Goal: Task Accomplishment & Management: Manage account settings

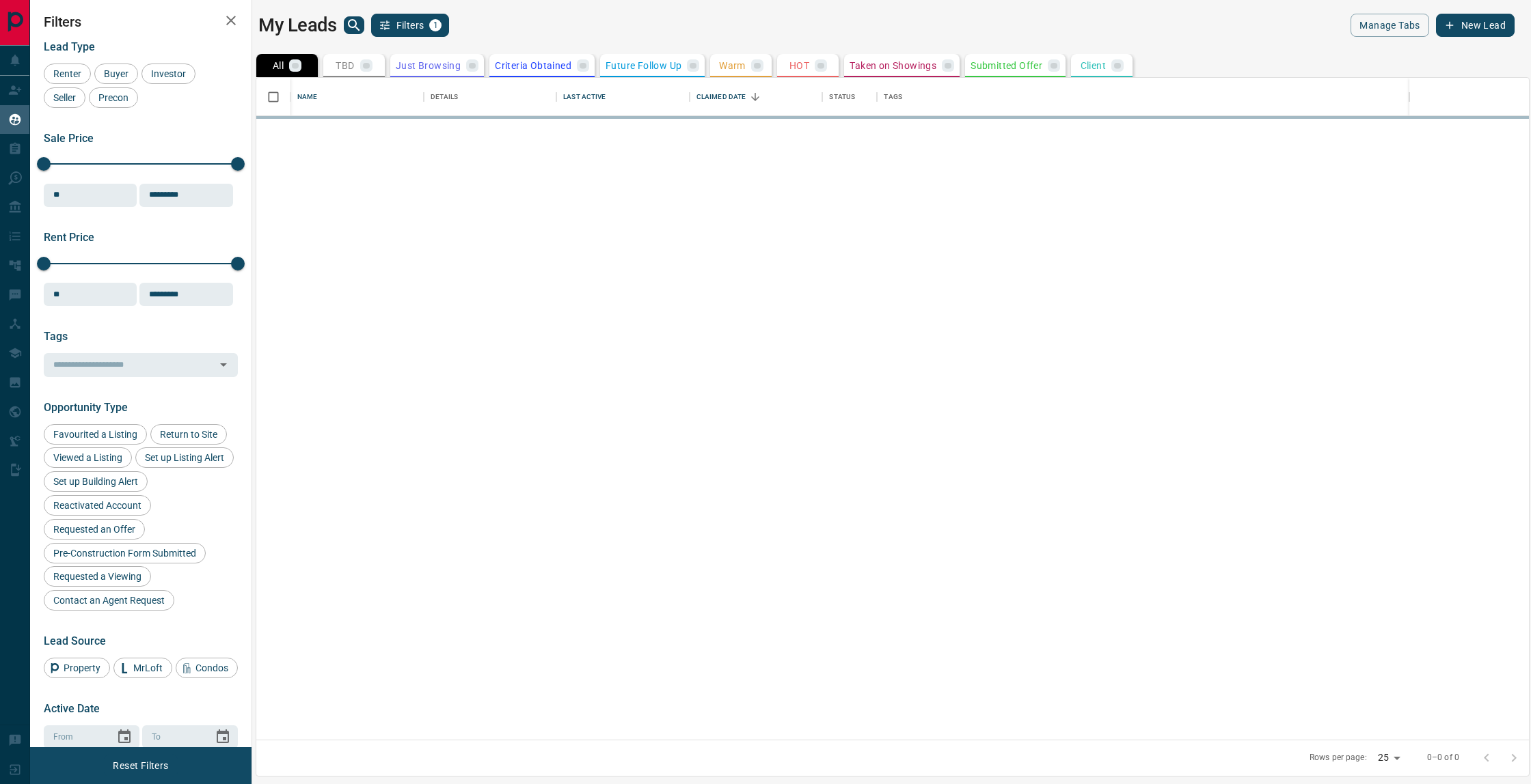
scroll to position [662, 1272]
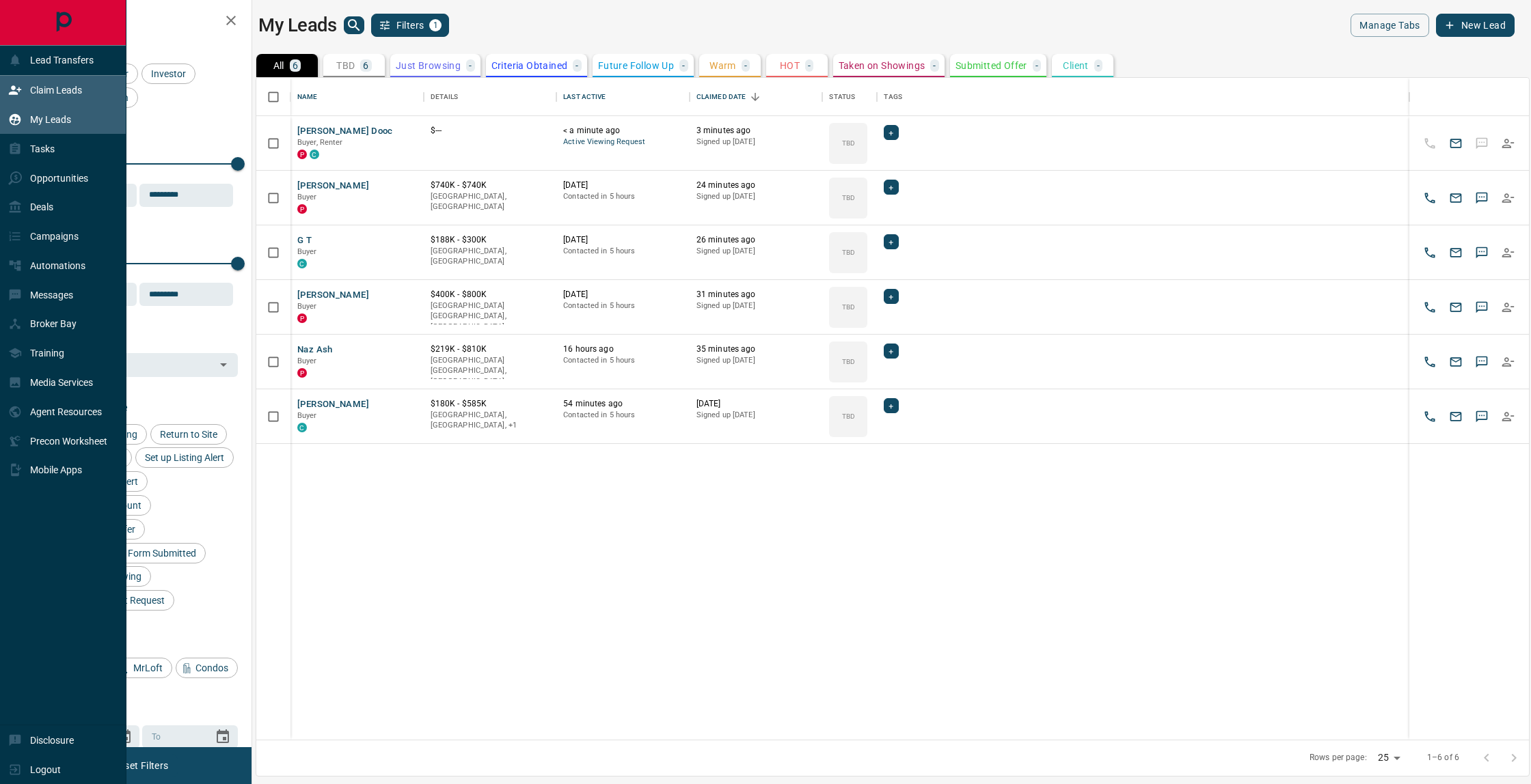
click at [76, 87] on p "Claim Leads" at bounding box center [55, 90] width 52 height 11
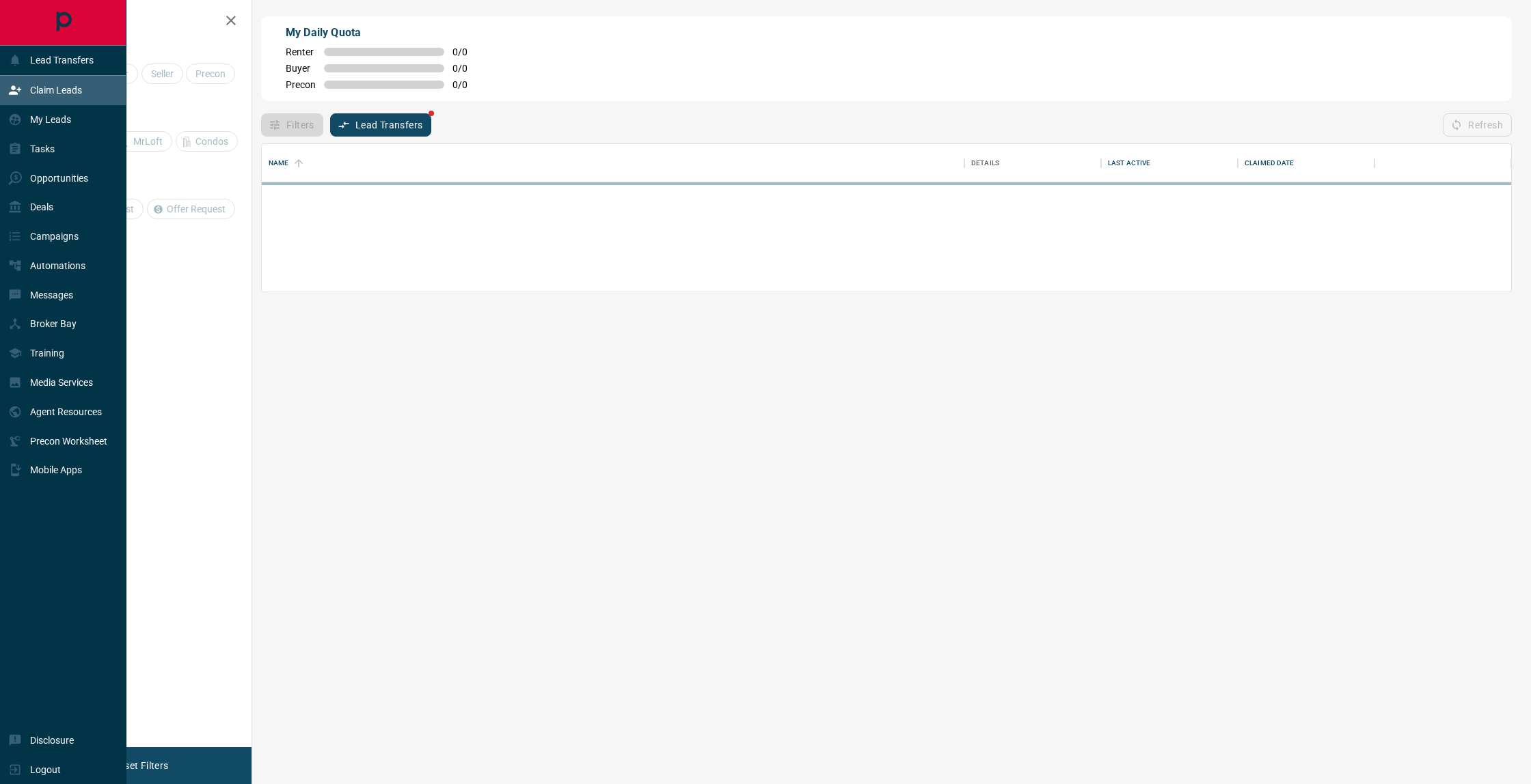
scroll to position [93, 1249]
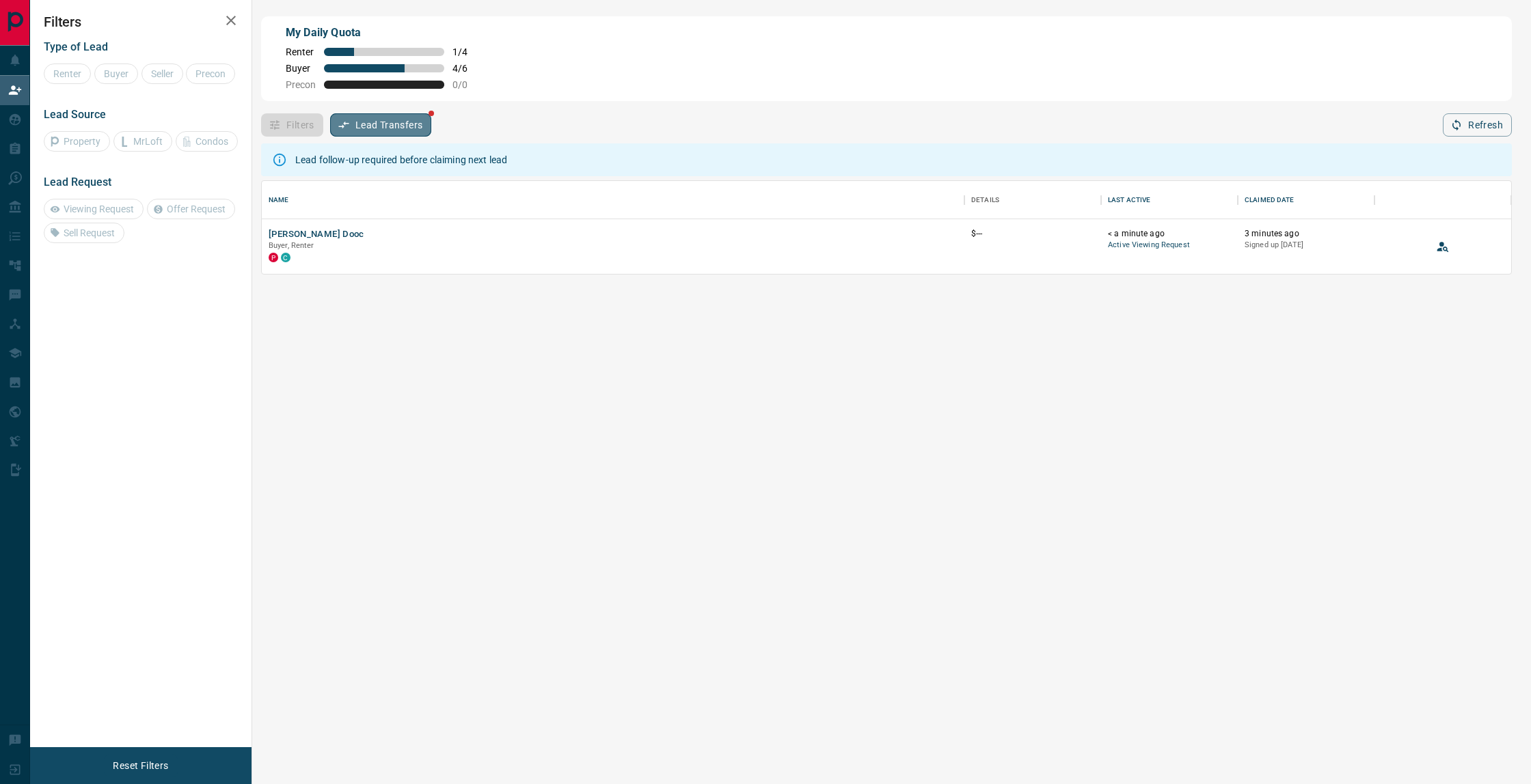
click at [408, 123] on button "Lead Transfers" at bounding box center [381, 125] width 102 height 23
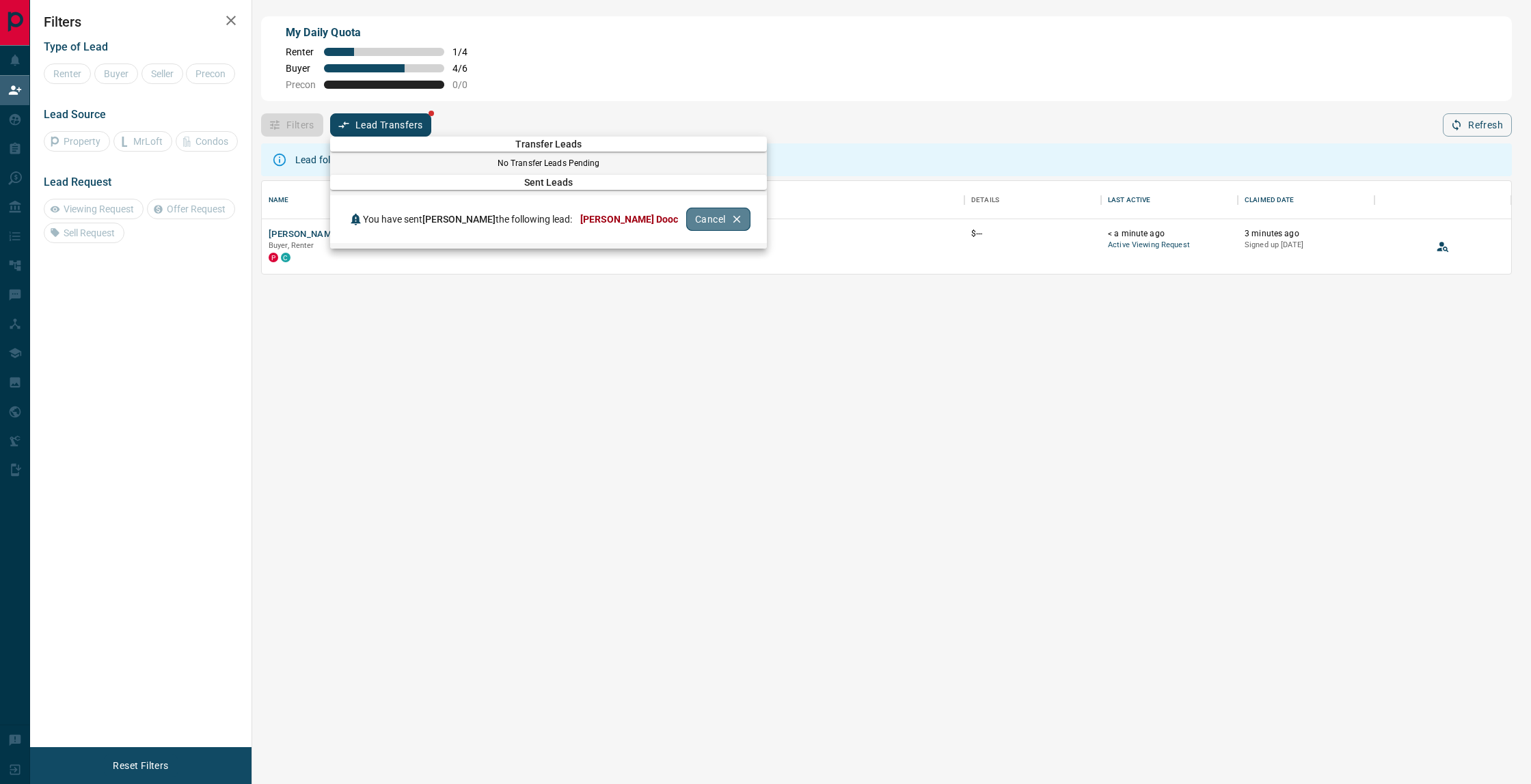
click at [686, 225] on button "Cancel" at bounding box center [718, 219] width 64 height 23
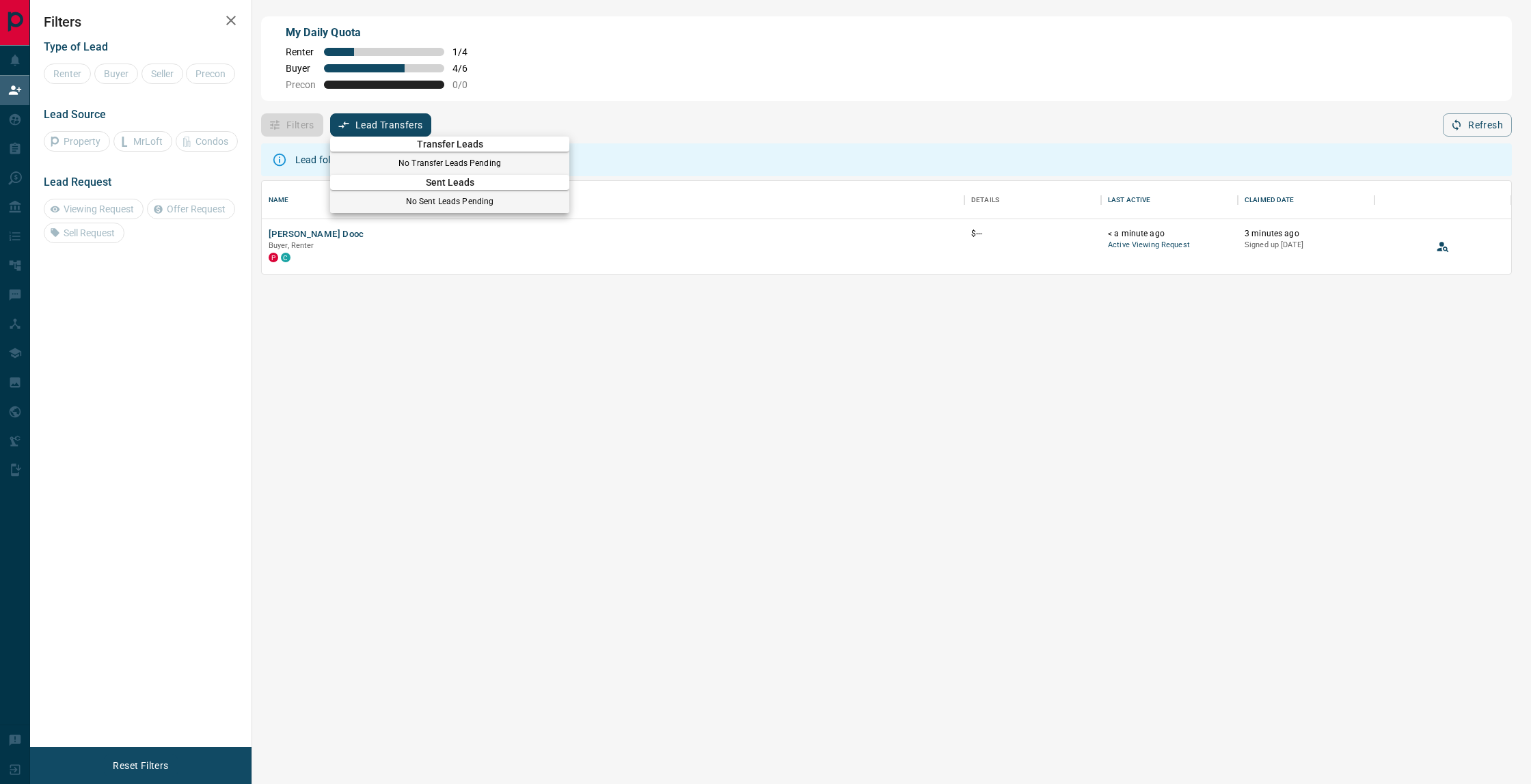
click at [398, 131] on div at bounding box center [766, 392] width 1531 height 784
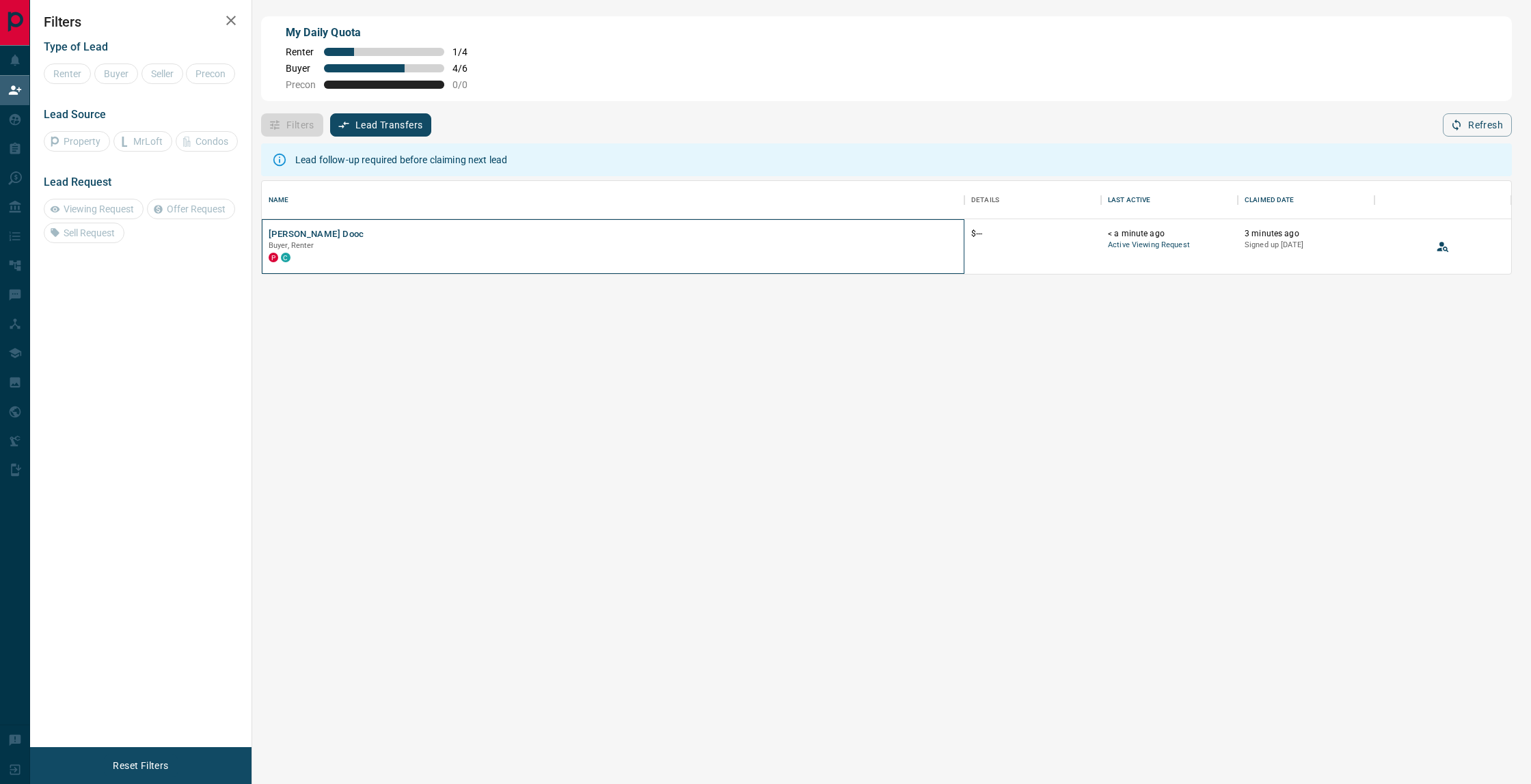
click at [690, 270] on div "[PERSON_NAME], Renter P C" at bounding box center [613, 246] width 702 height 54
click at [1246, 336] on div "Lead follow-up required before claiming next lead Name Details Last Active Clai…" at bounding box center [886, 443] width 1250 height 613
click at [338, 158] on div "Lead follow-up required before claiming next lead" at bounding box center [401, 160] width 212 height 25
click at [378, 124] on button "Lead Transfers" at bounding box center [381, 125] width 102 height 23
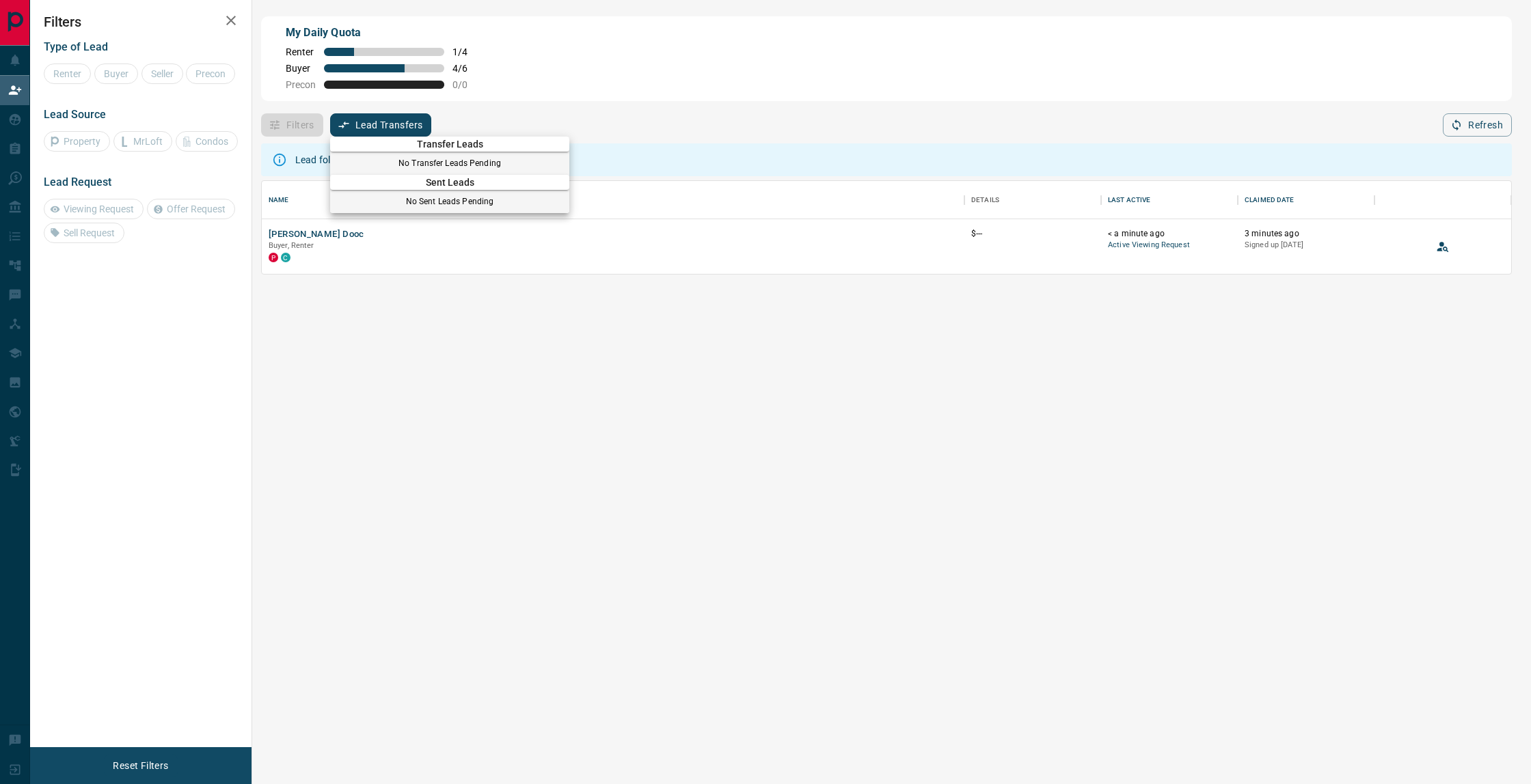
click at [379, 124] on div at bounding box center [766, 392] width 1531 height 784
click at [163, 764] on button "Reset Filters" at bounding box center [140, 766] width 73 height 23
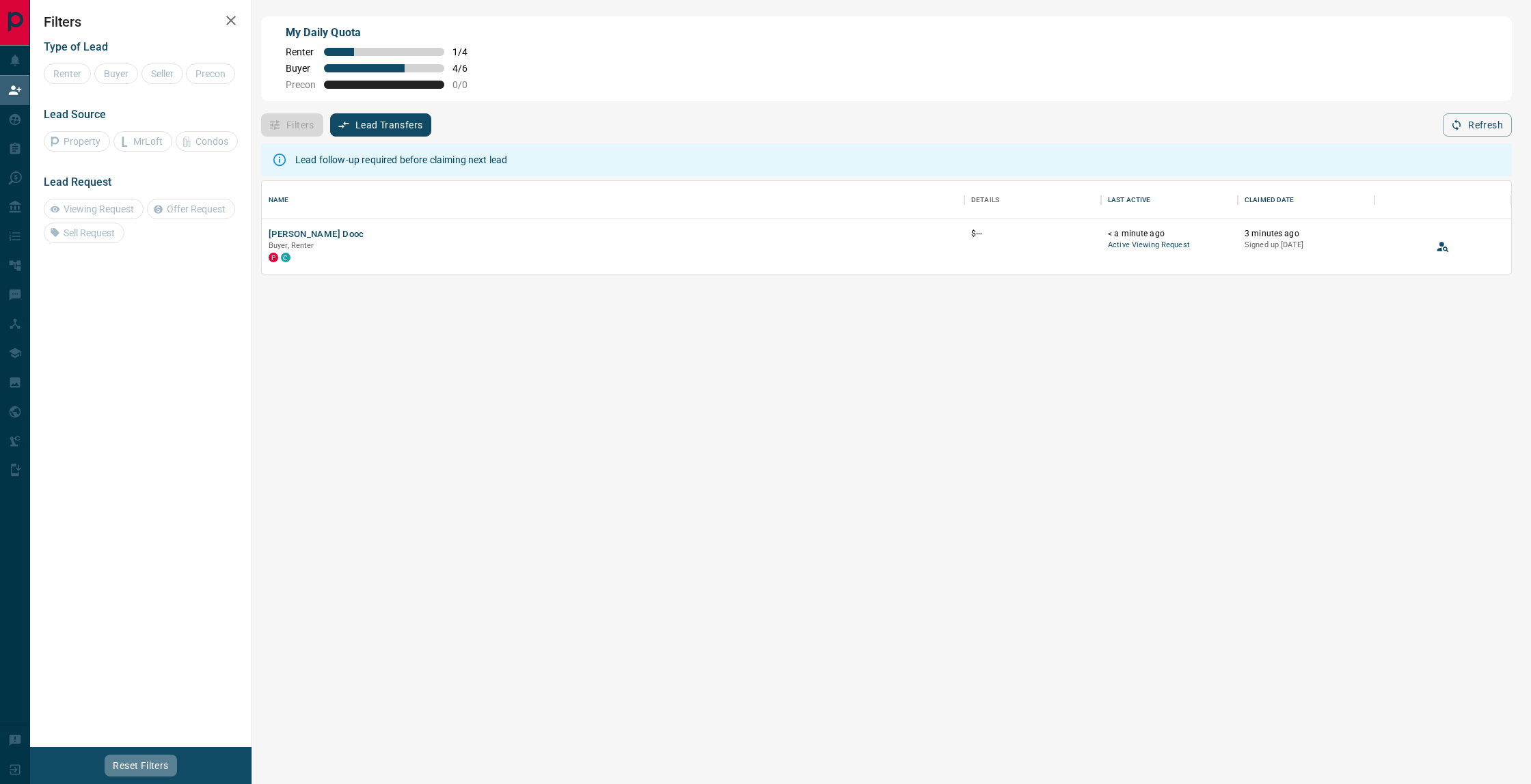
click at [147, 774] on button "Reset Filters" at bounding box center [140, 766] width 73 height 23
click at [698, 359] on div "Lead follow-up required before claiming next lead Name Details Last Active Clai…" at bounding box center [886, 443] width 1250 height 613
click at [236, 22] on icon "button" at bounding box center [230, 20] width 17 height 17
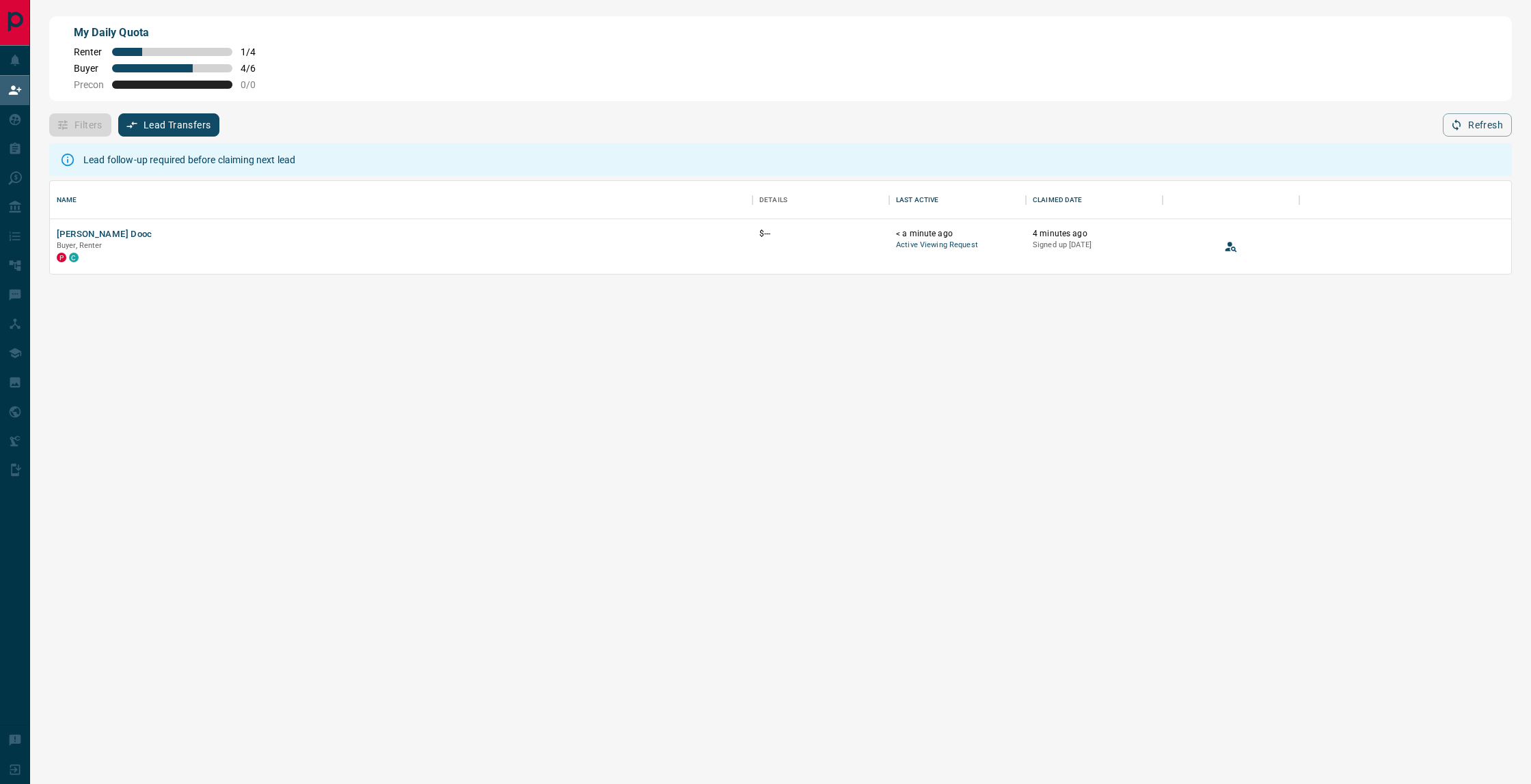
scroll to position [93, 1461]
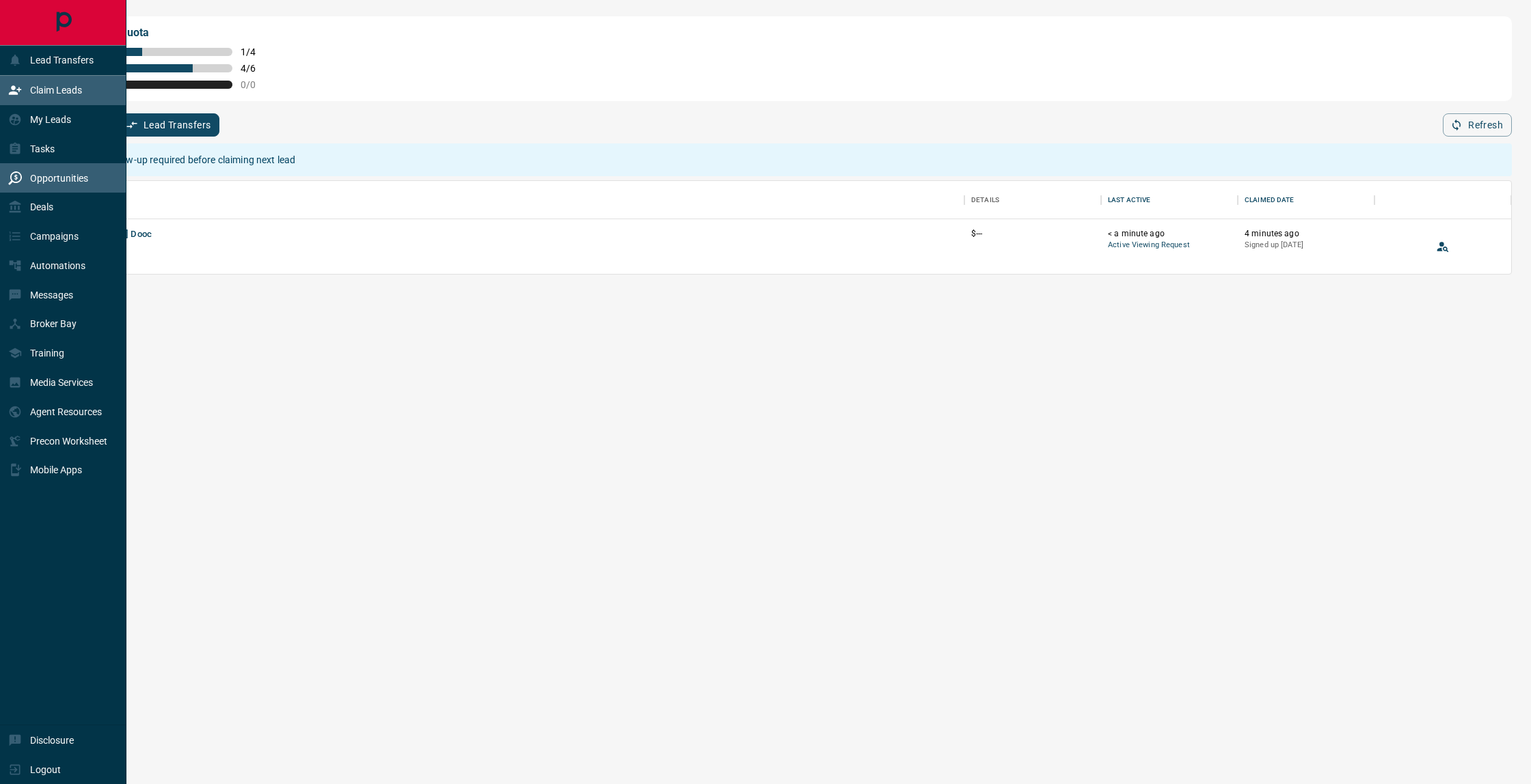
click at [74, 185] on div "Opportunities" at bounding box center [48, 177] width 80 height 23
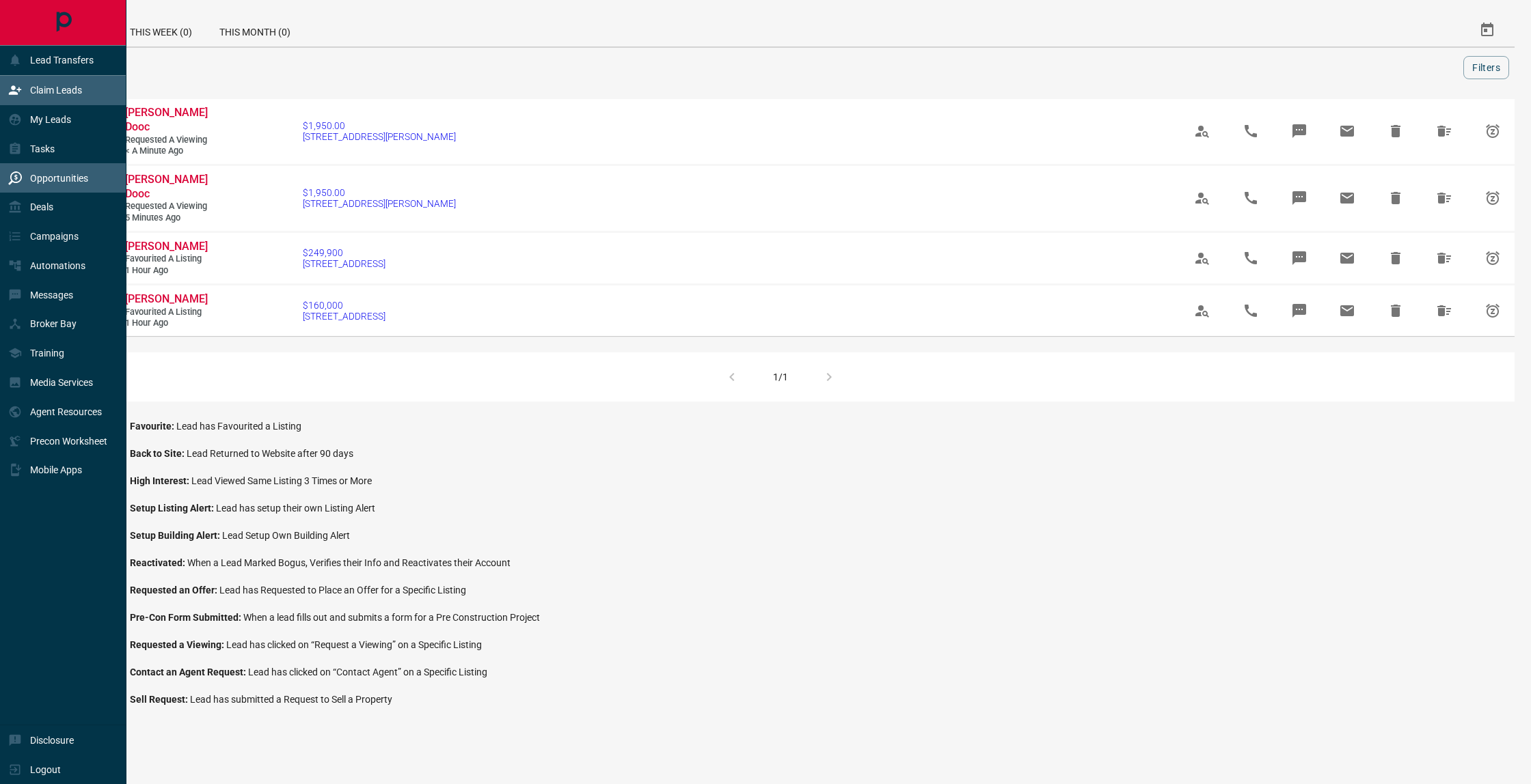
click at [60, 103] on div "Claim Leads" at bounding box center [63, 90] width 126 height 29
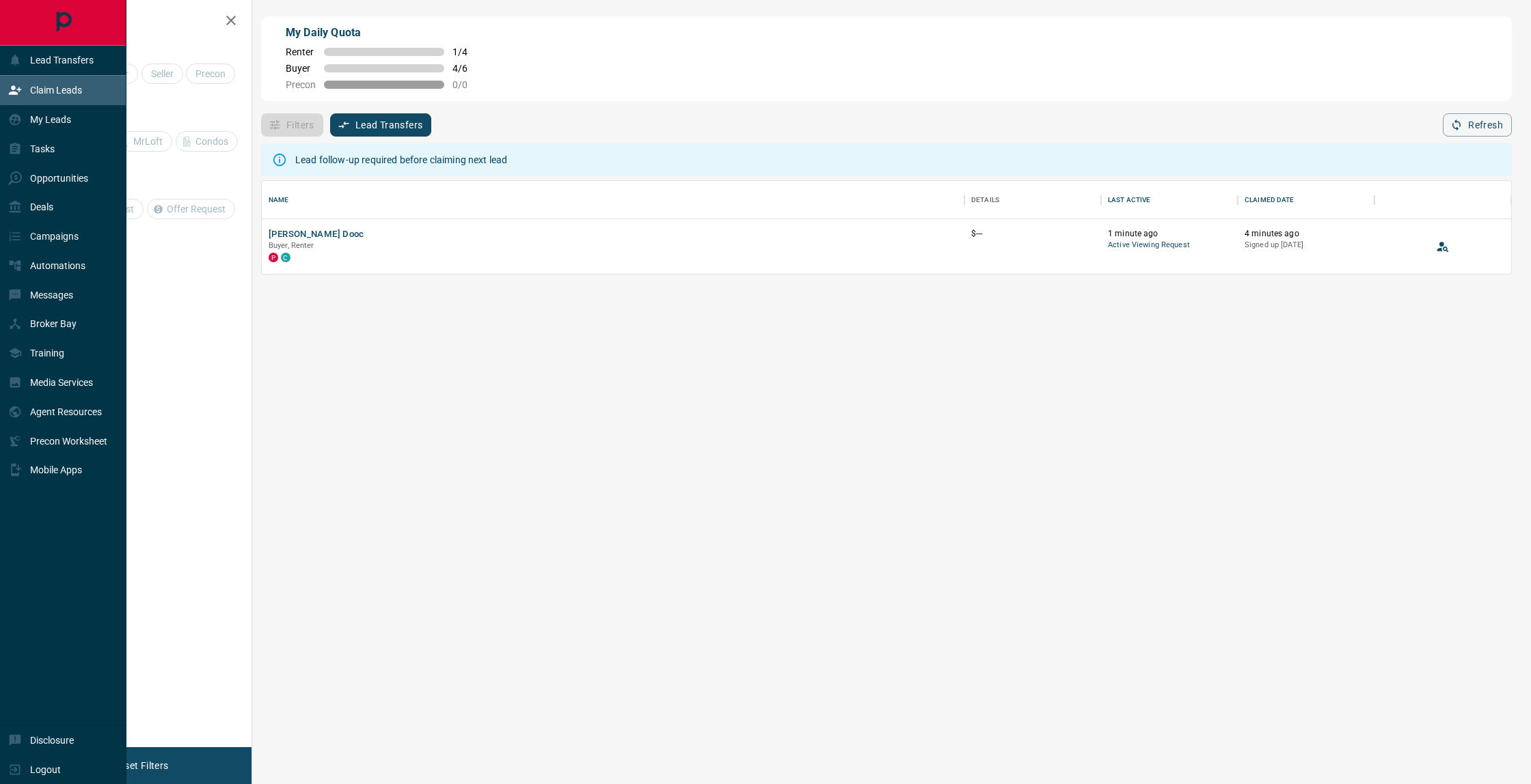
scroll to position [93, 1249]
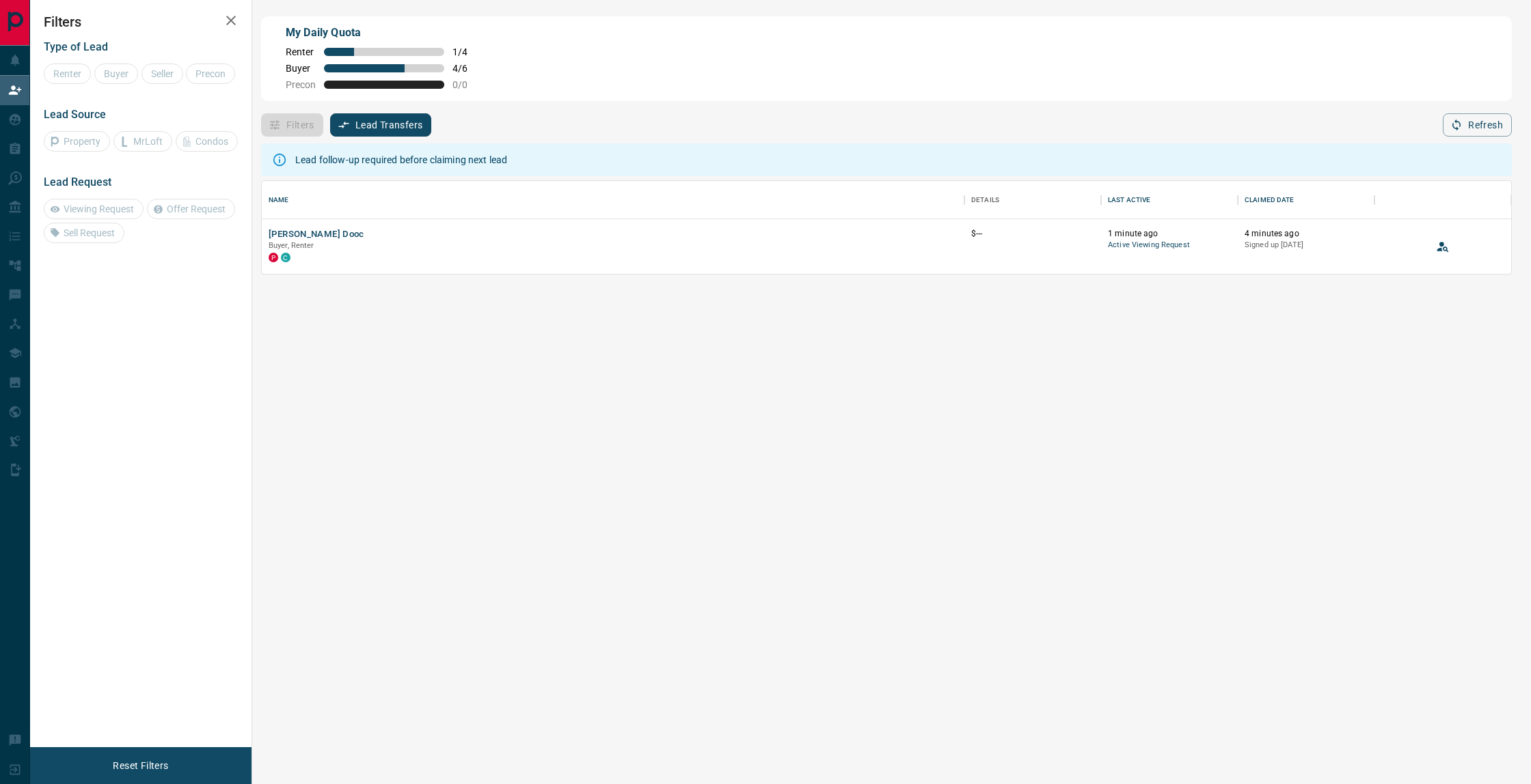
click at [79, 76] on div "Renter Buyer Seller Precon" at bounding box center [140, 73] width 194 height 20
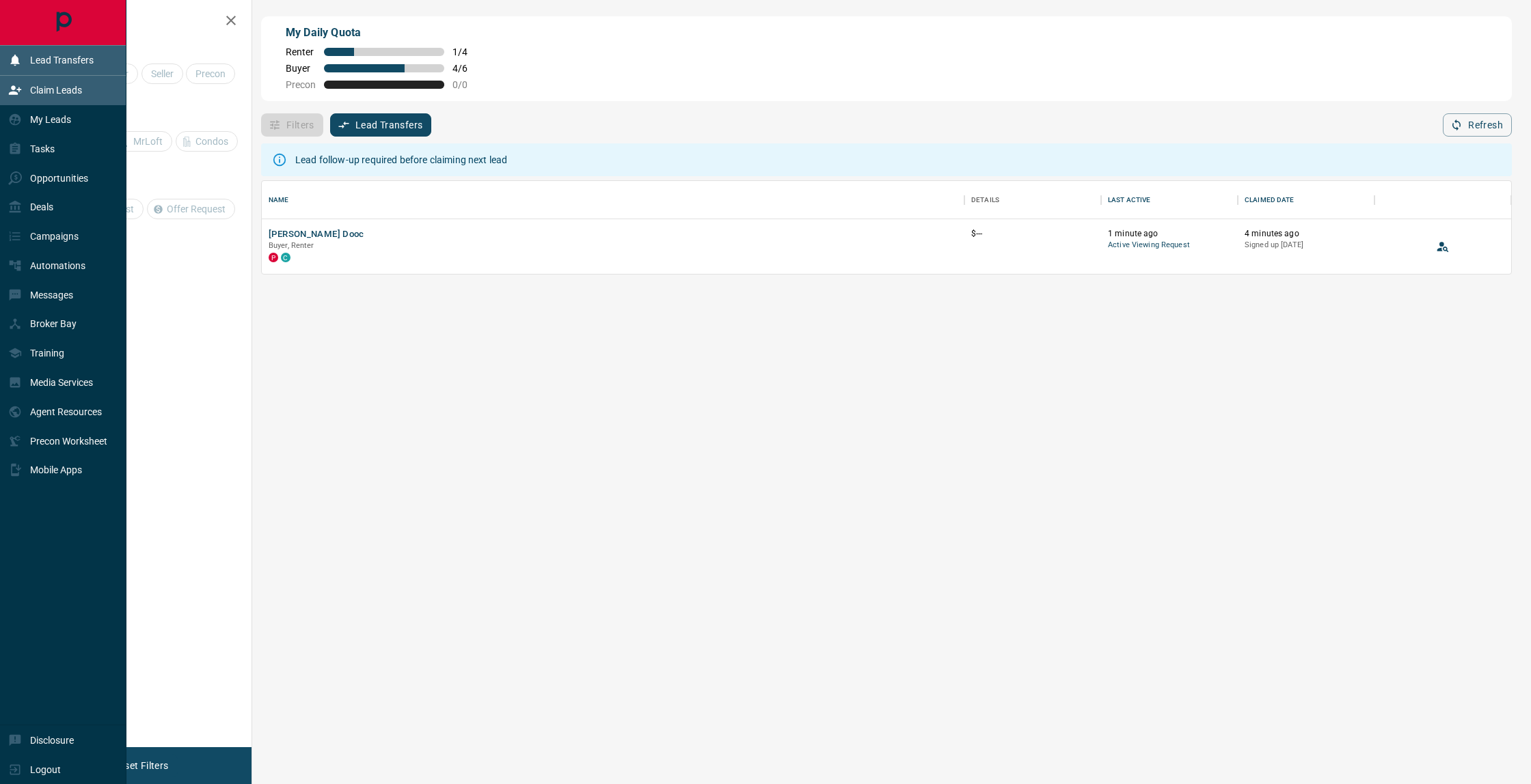
click at [60, 62] on p "Lead Transfers" at bounding box center [61, 60] width 63 height 11
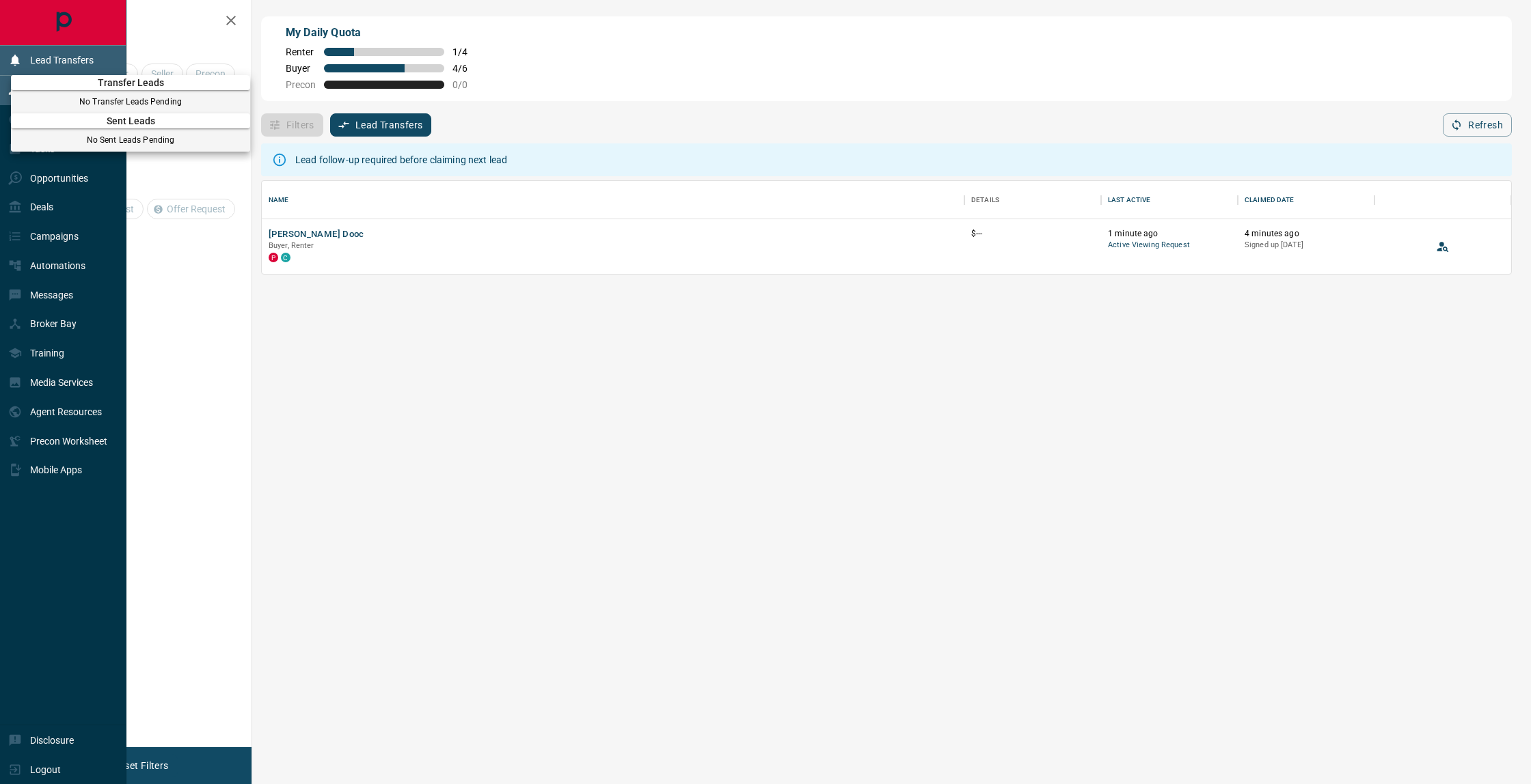
click at [60, 62] on div at bounding box center [766, 392] width 1531 height 784
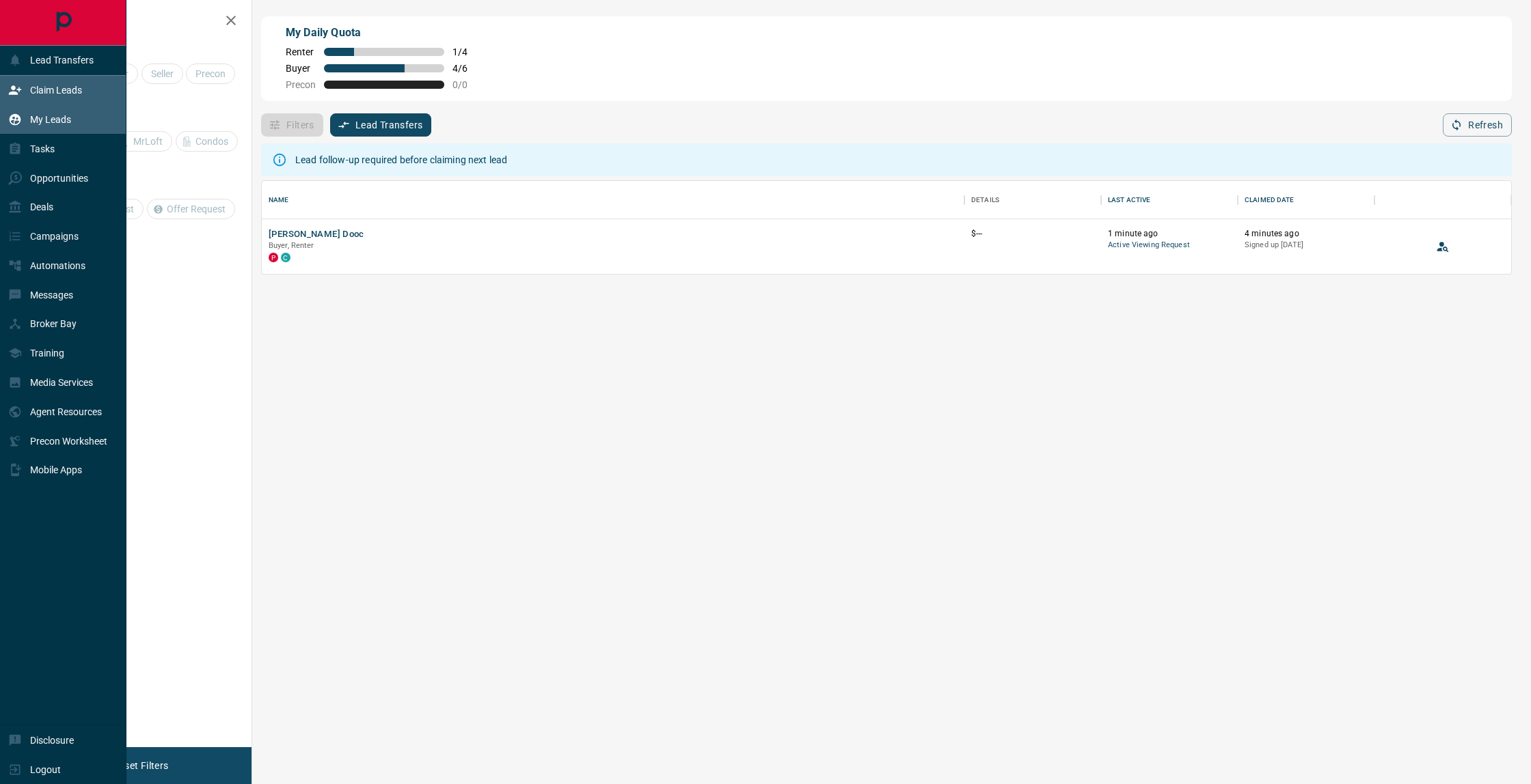
click at [39, 116] on p "My Leads" at bounding box center [50, 119] width 41 height 11
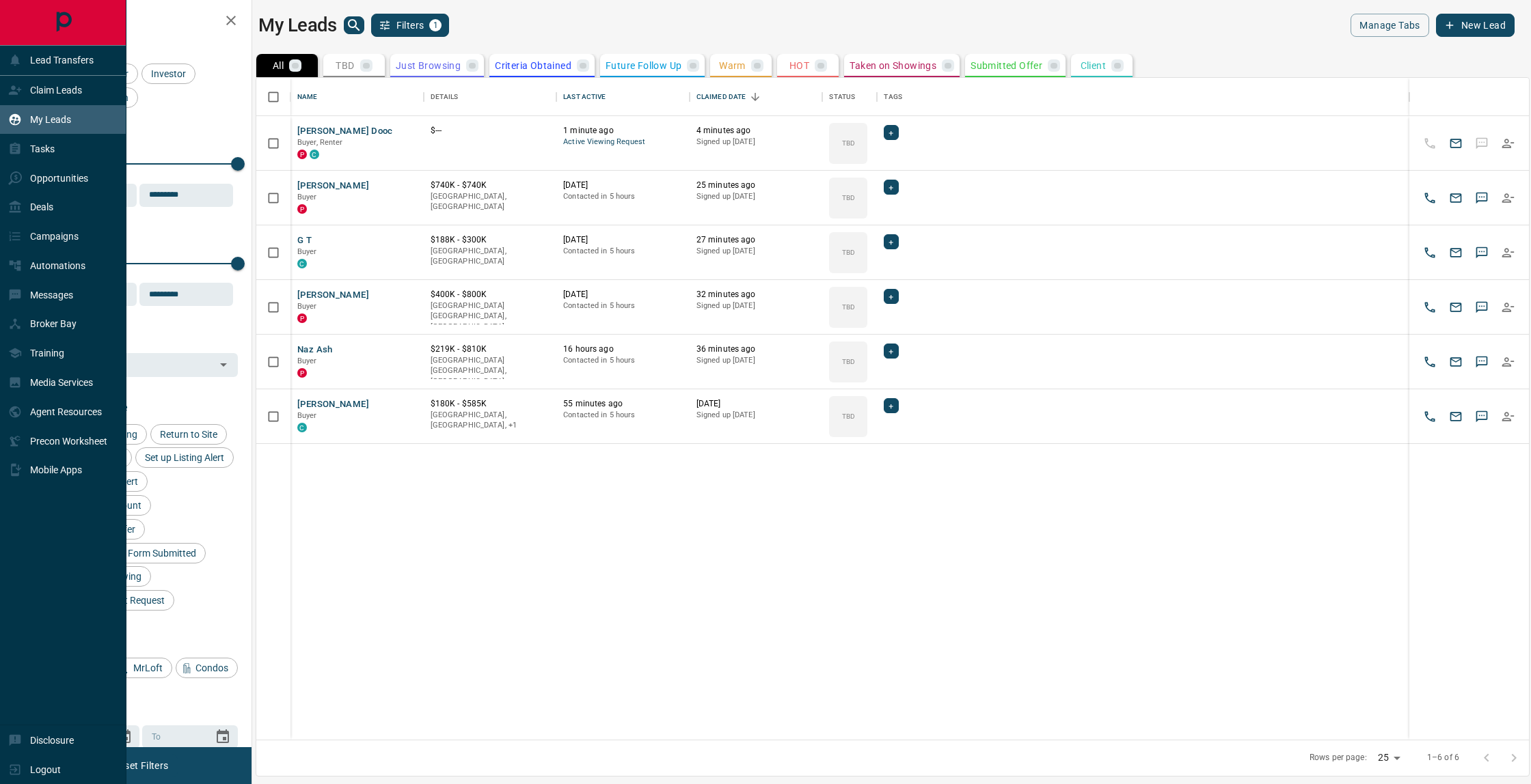
scroll to position [662, 1272]
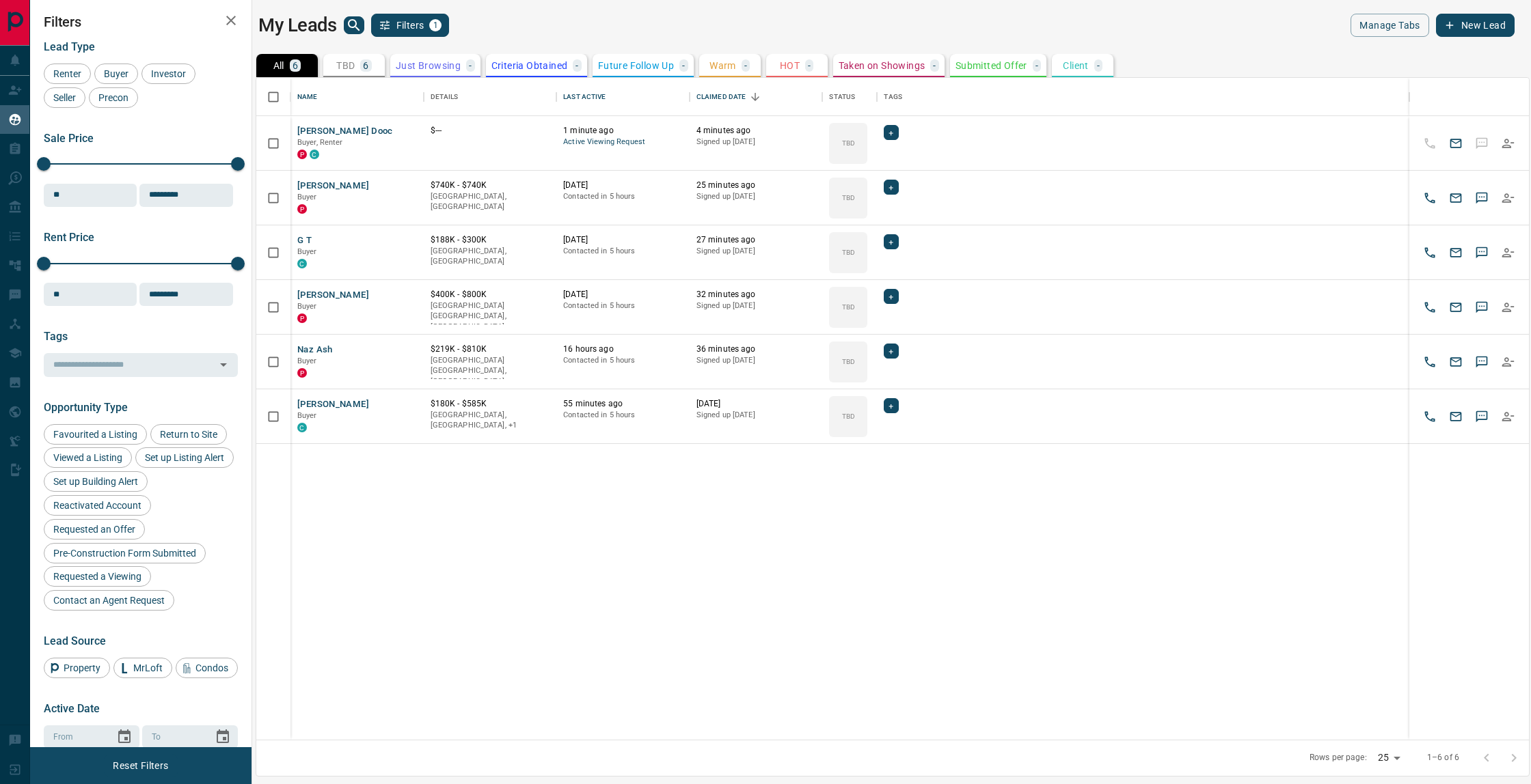
click at [355, 61] on p "TBD" at bounding box center [345, 65] width 18 height 9
